Goal: Navigation & Orientation: Find specific page/section

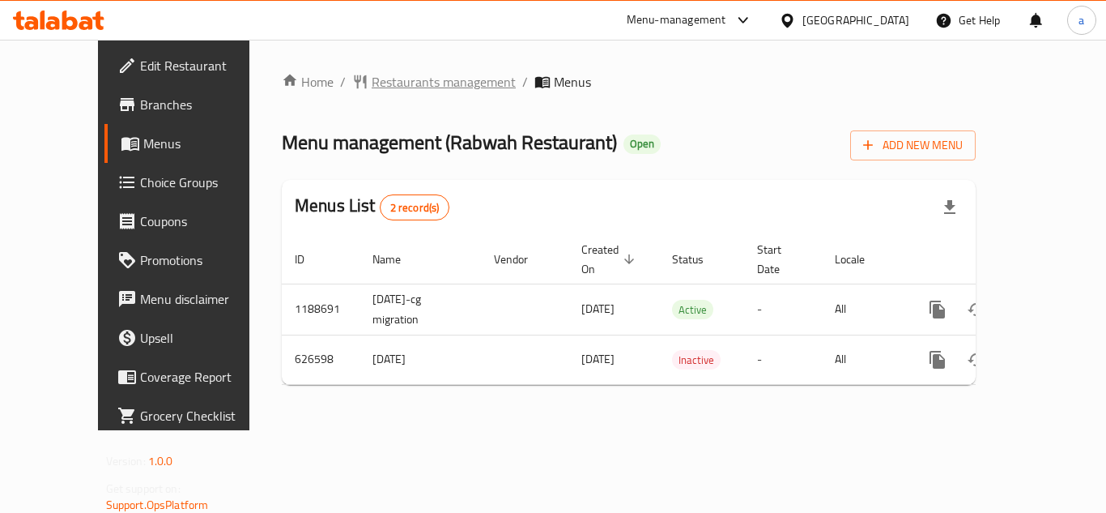
click at [400, 80] on span "Restaurants management" at bounding box center [444, 81] width 144 height 19
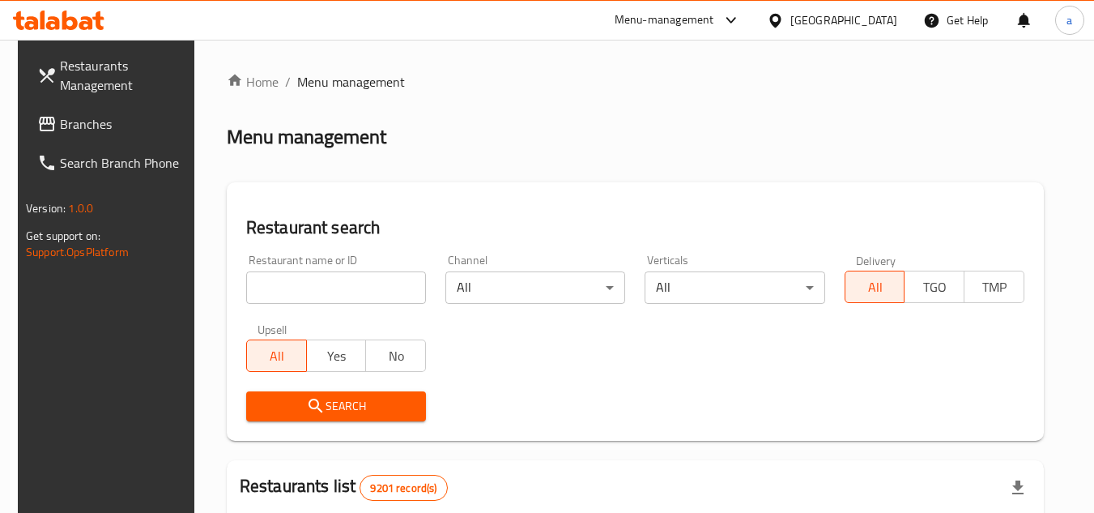
click at [60, 114] on span "Branches" at bounding box center [124, 123] width 128 height 19
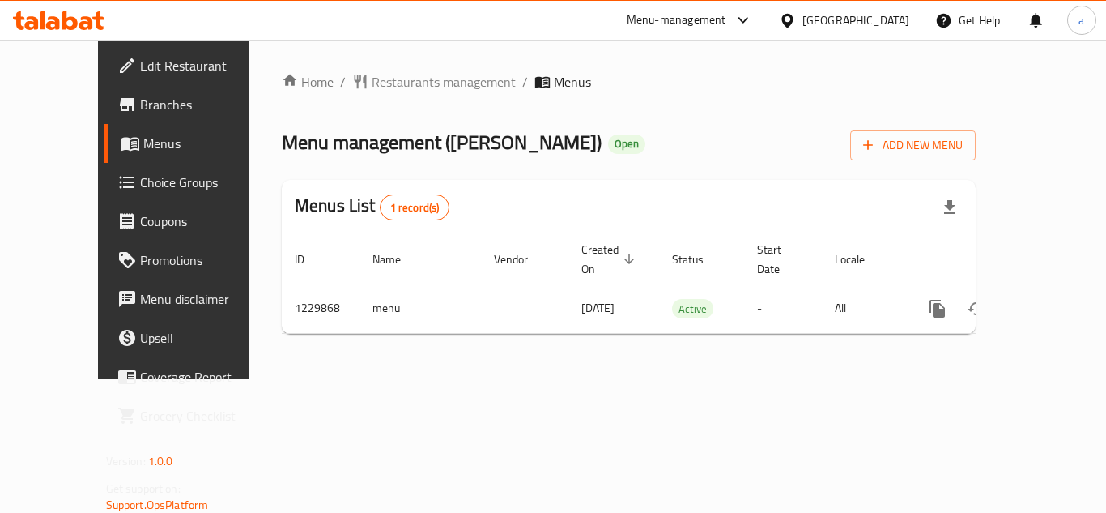
click at [372, 84] on span "Restaurants management" at bounding box center [444, 81] width 144 height 19
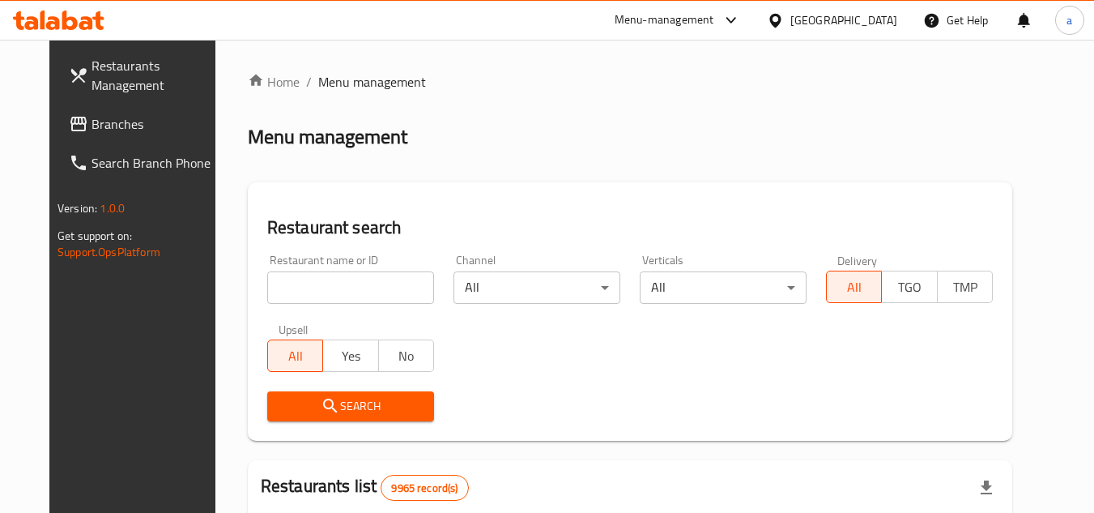
click at [95, 121] on span "Branches" at bounding box center [156, 123] width 128 height 19
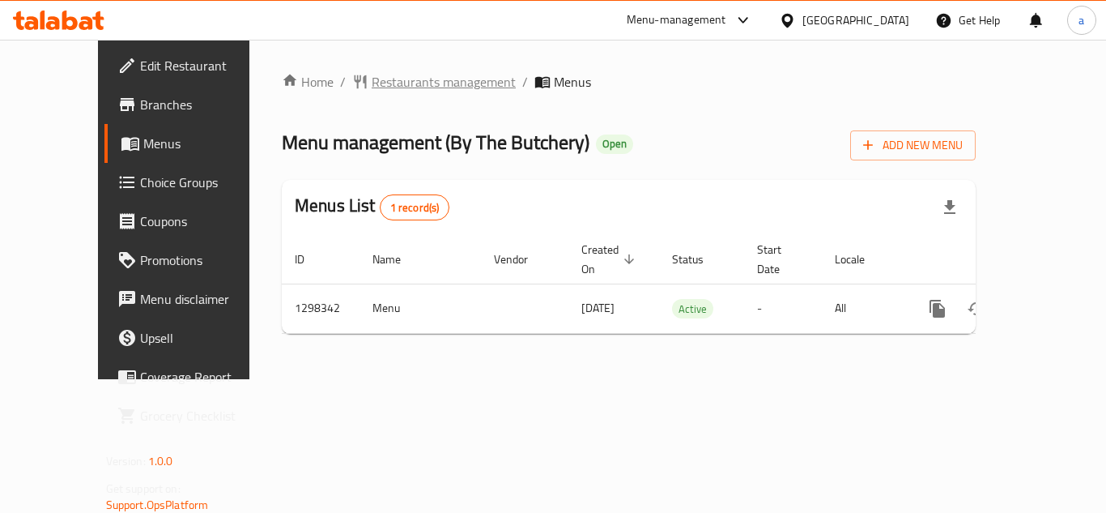
click at [372, 72] on span "Restaurants management" at bounding box center [444, 81] width 144 height 19
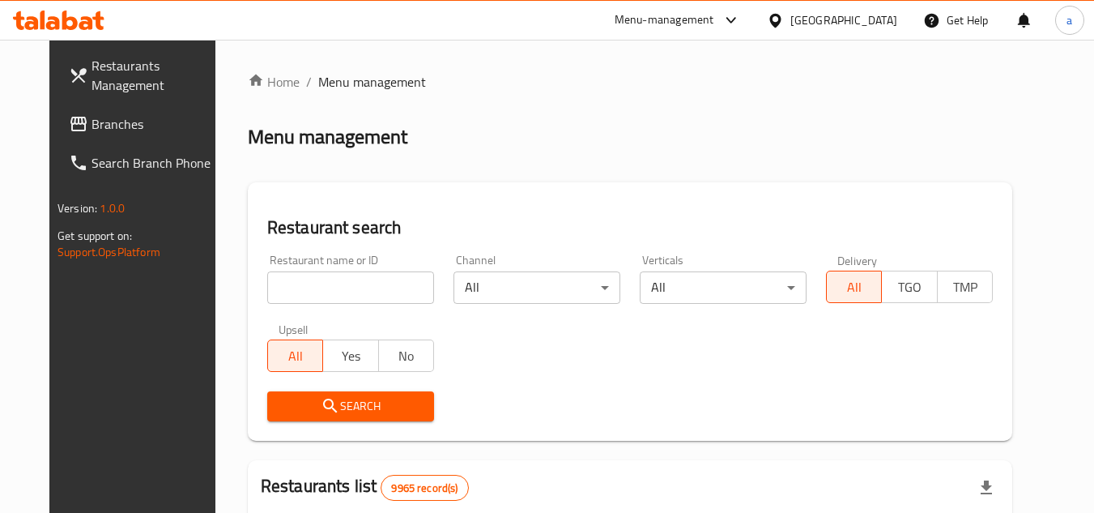
click at [92, 118] on span "Branches" at bounding box center [156, 123] width 128 height 19
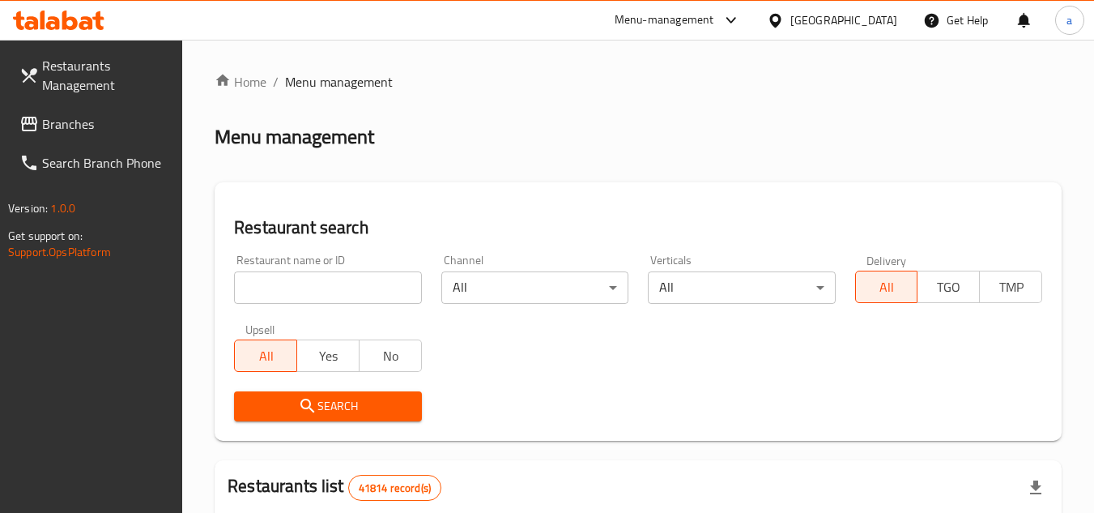
click at [68, 119] on span "Branches" at bounding box center [106, 123] width 128 height 19
